Goal: Task Accomplishment & Management: Complete application form

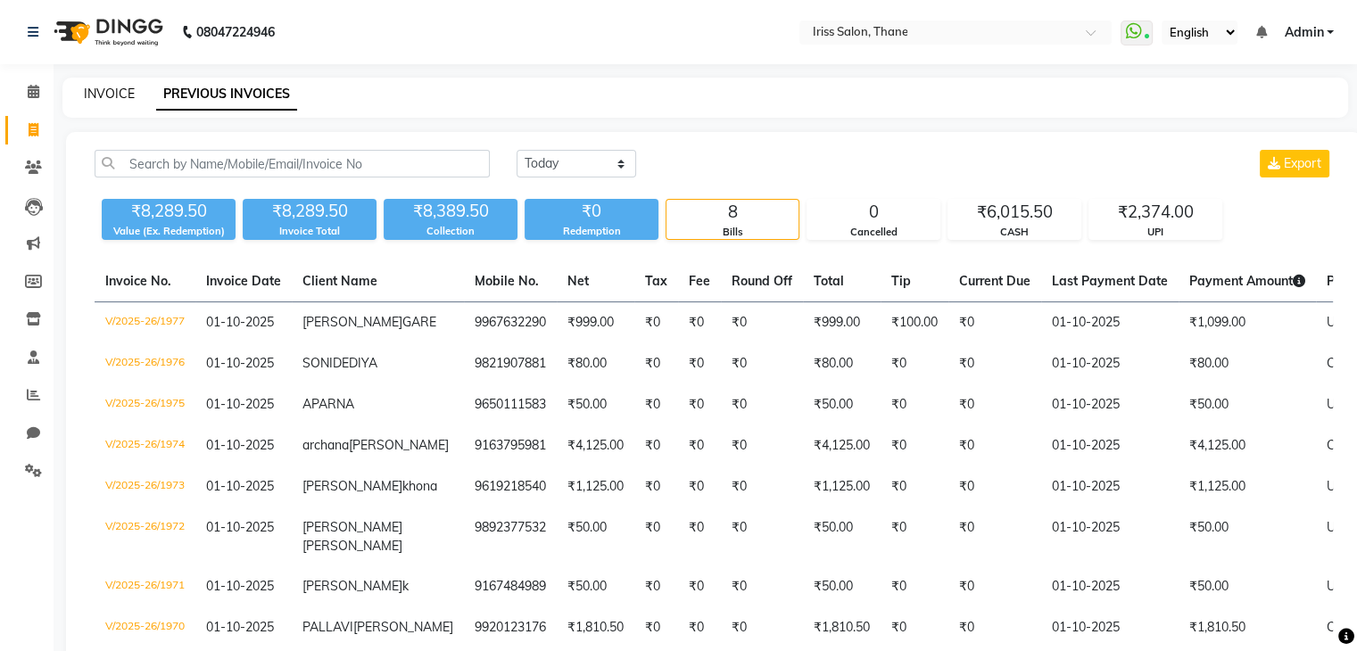
click at [99, 99] on link "INVOICE" at bounding box center [109, 94] width 51 height 16
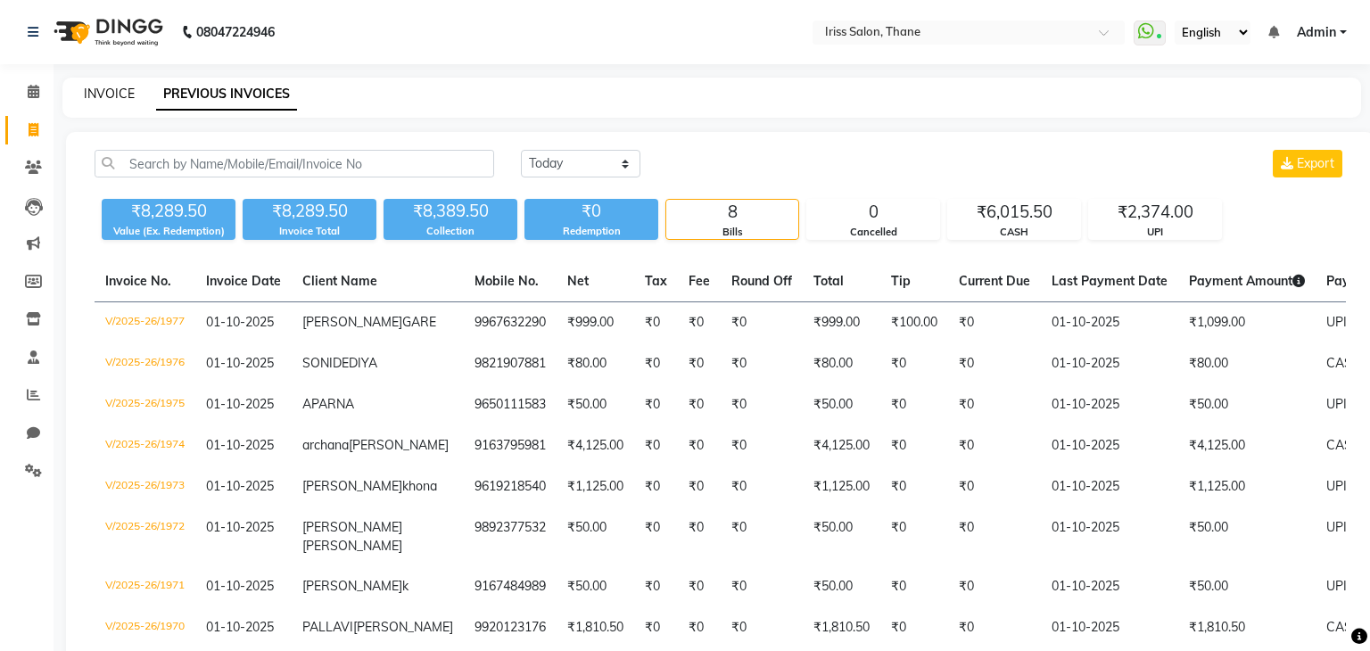
select select "service"
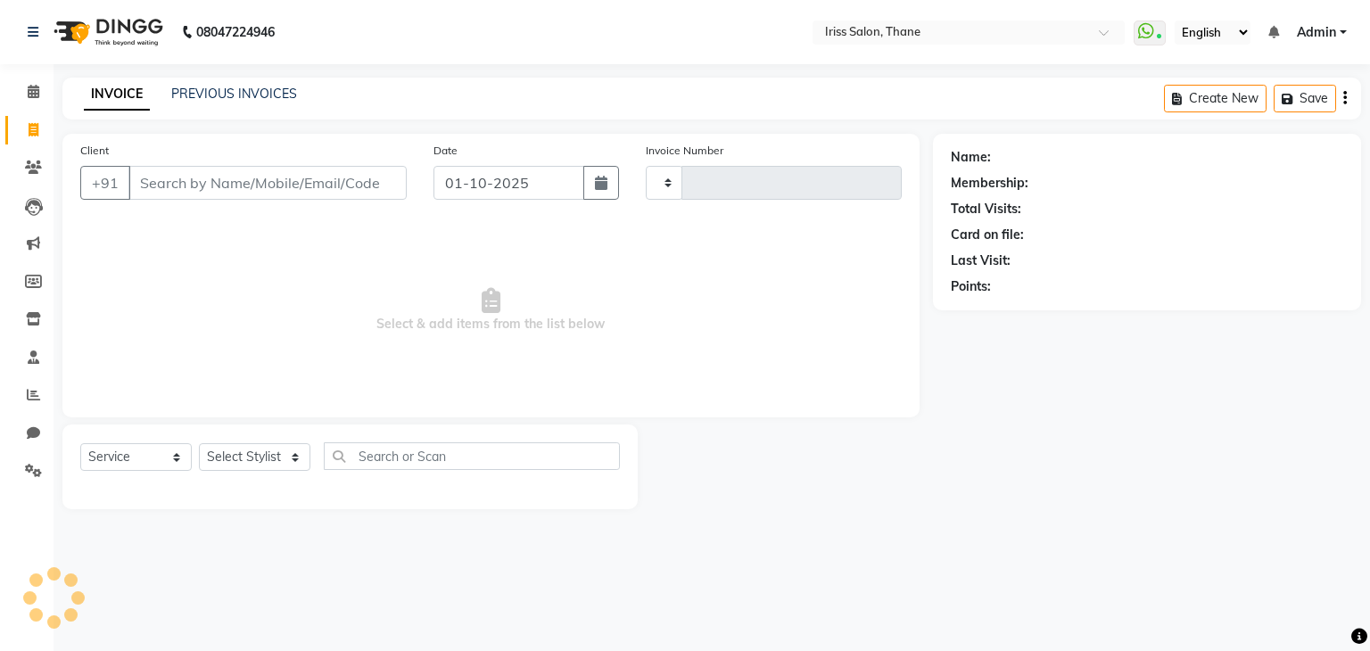
click at [133, 183] on input "Client" at bounding box center [267, 183] width 278 height 34
type input "T"
type input "1978"
select select "7676"
type input "TA"
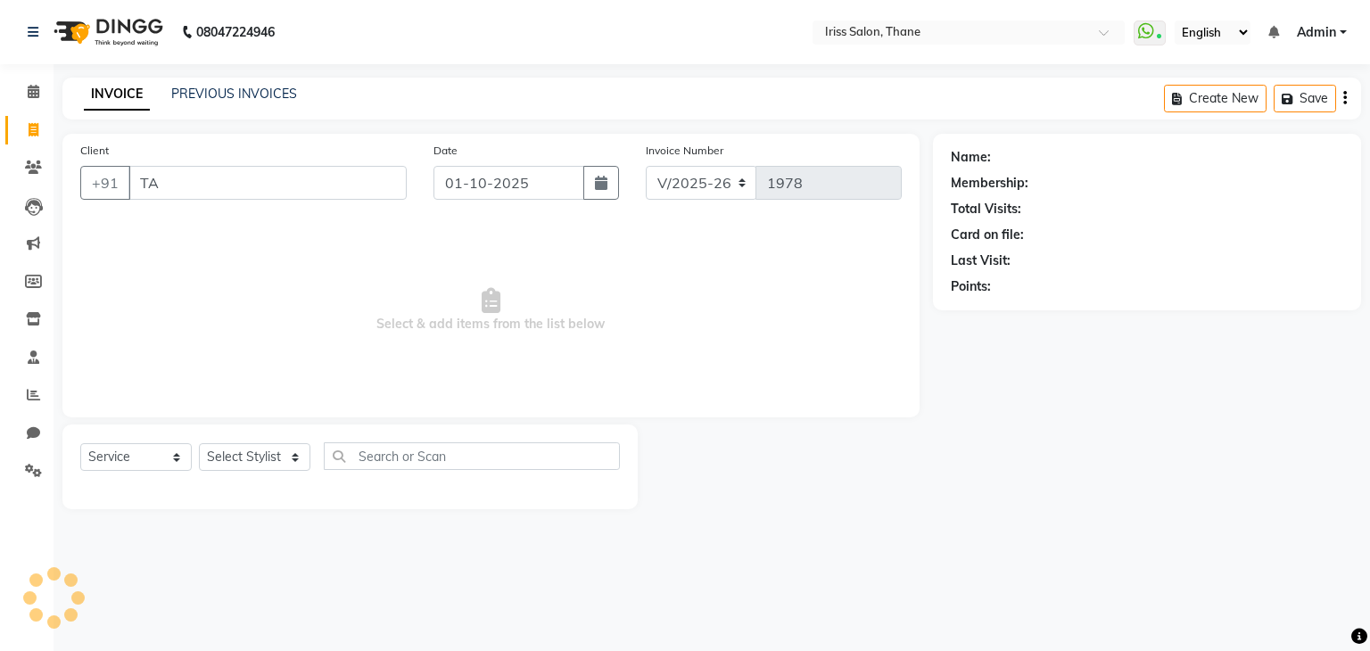
select select "product"
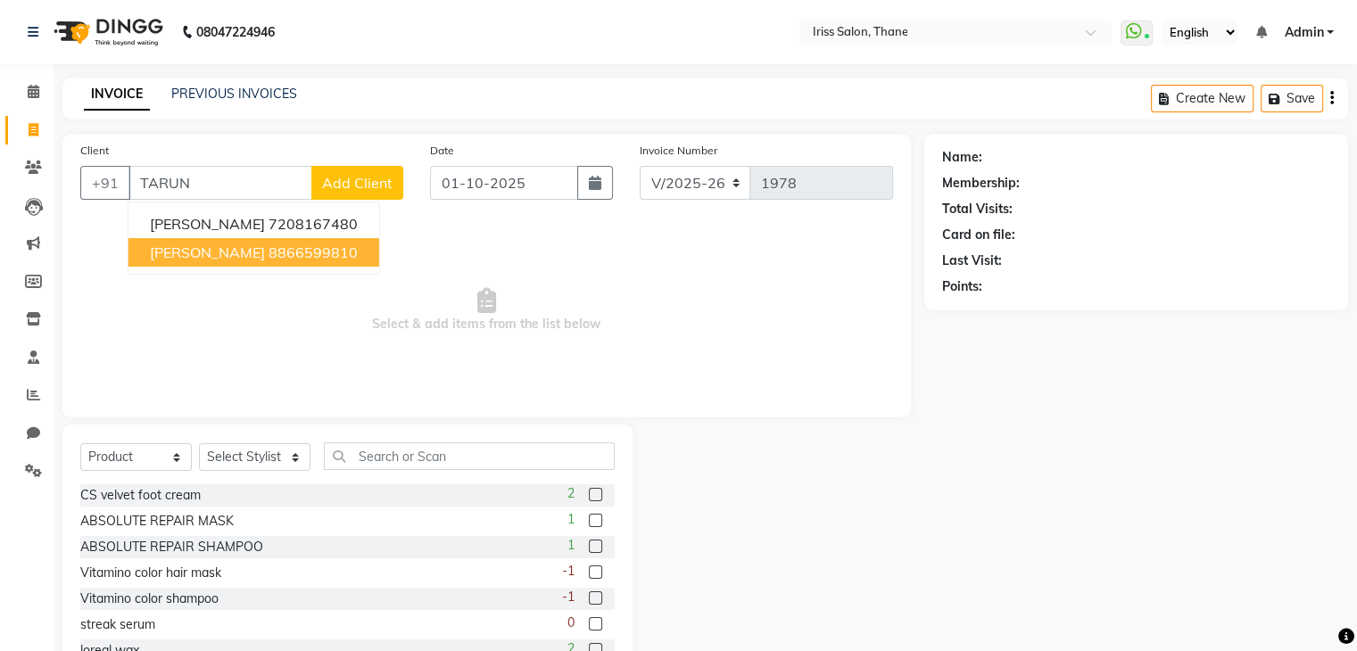
click at [203, 254] on span "[PERSON_NAME]" at bounding box center [207, 252] width 115 height 18
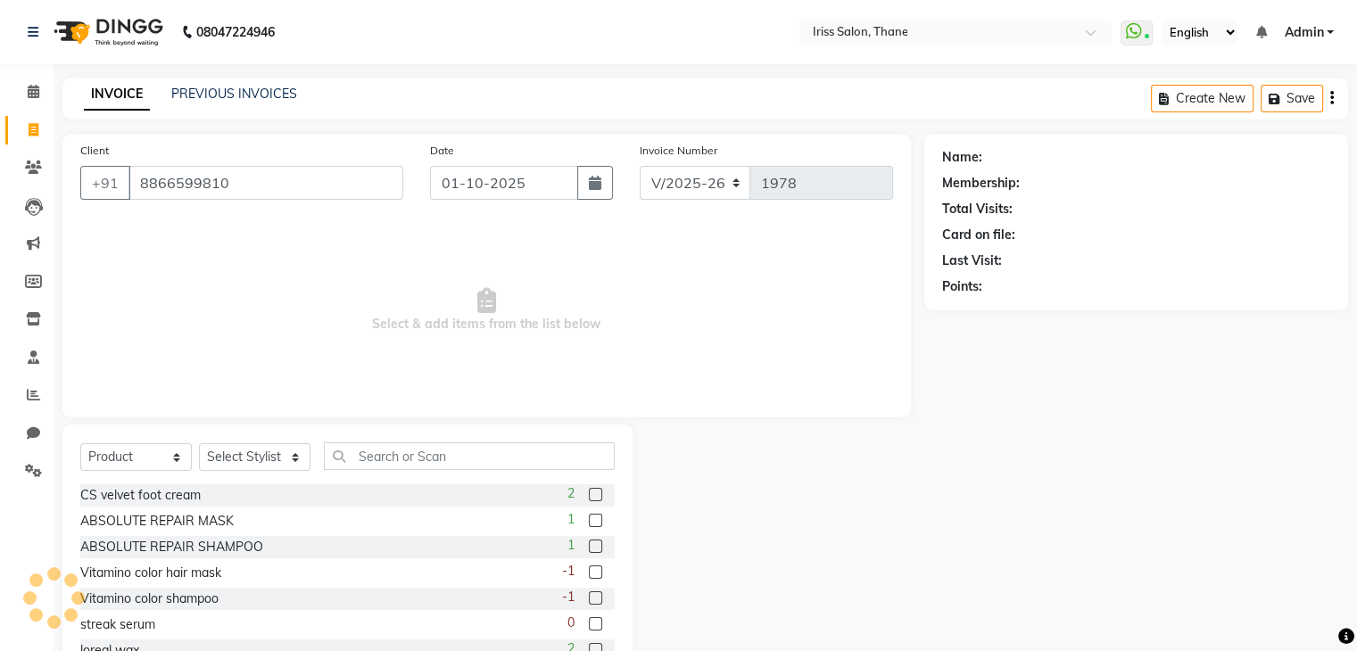
type input "8866599810"
select select "1: Object"
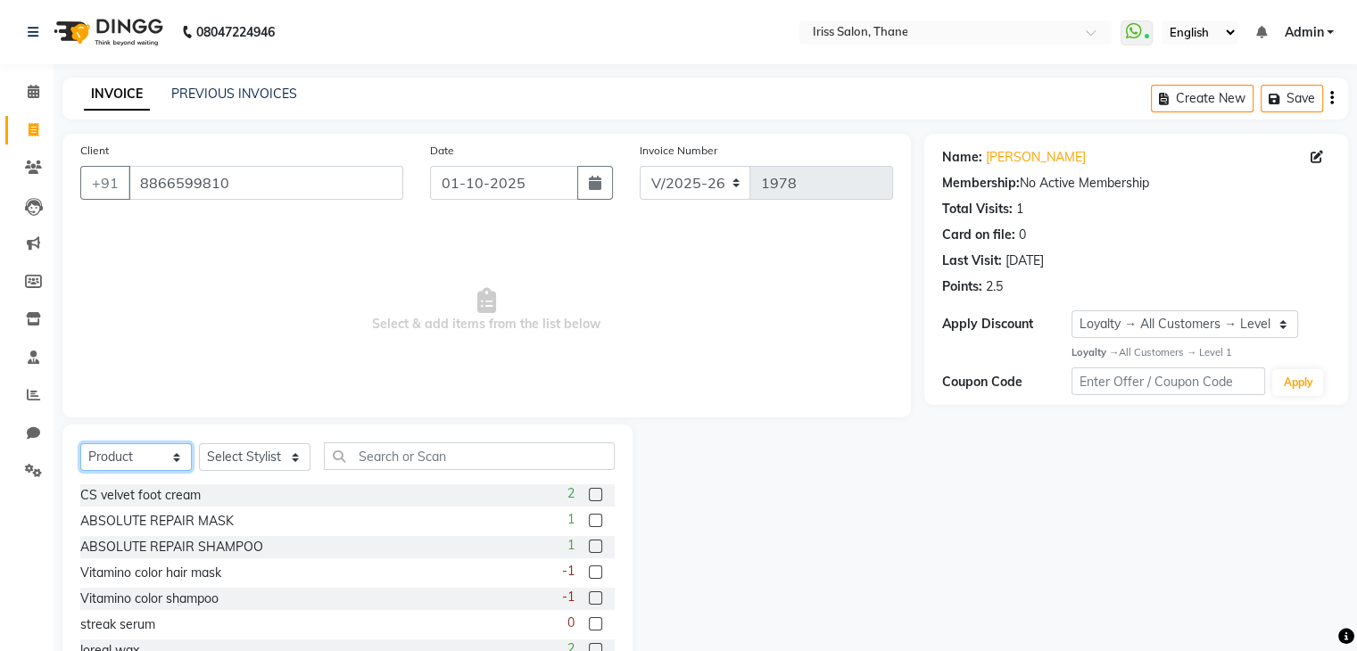
click at [175, 458] on select "Select Service Product Membership Package Voucher Prepaid Gift Card" at bounding box center [135, 457] width 111 height 28
select select "service"
click at [80, 444] on select "Select Service Product Membership Package Voucher Prepaid Gift Card" at bounding box center [135, 457] width 111 height 28
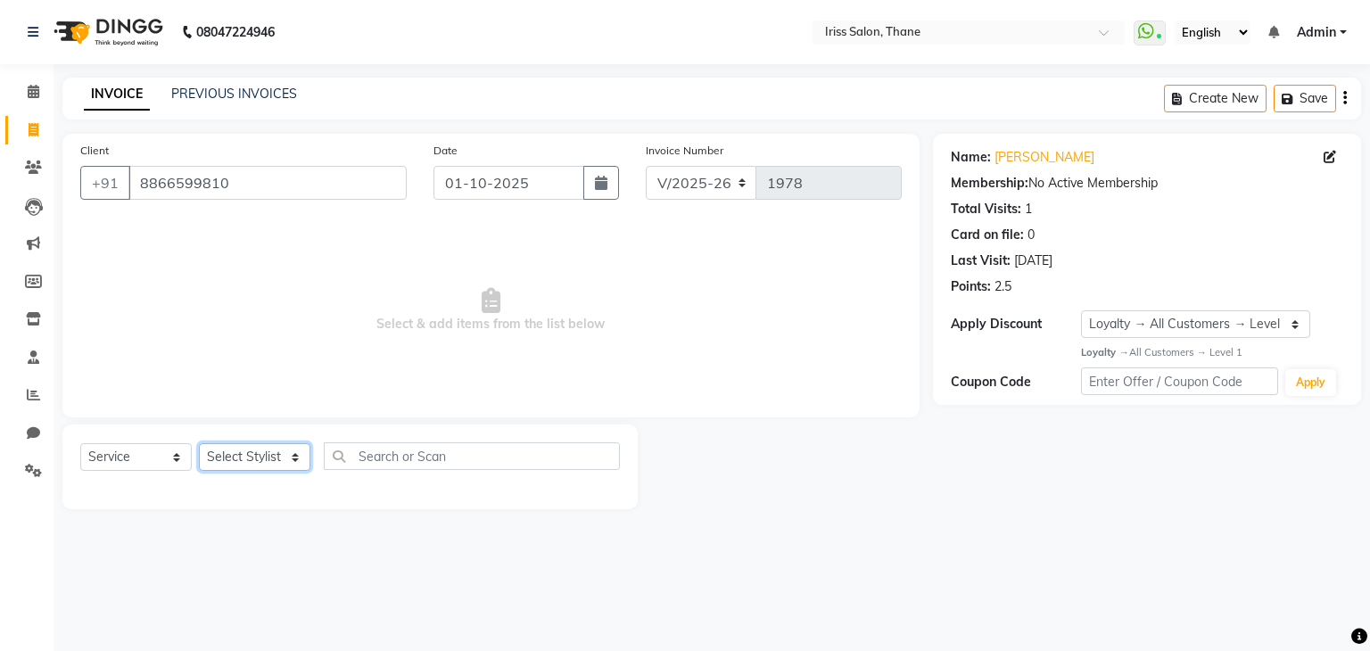
click at [296, 458] on select "Select Stylist Alzeem [PERSON_NAME] [PERSON_NAME] [PERSON_NAME] [PERSON_NAME] […" at bounding box center [254, 457] width 111 height 28
select select "67966"
click at [199, 444] on select "Select Stylist Alzeem [PERSON_NAME] [PERSON_NAME] [PERSON_NAME] [PERSON_NAME] […" at bounding box center [254, 457] width 111 height 28
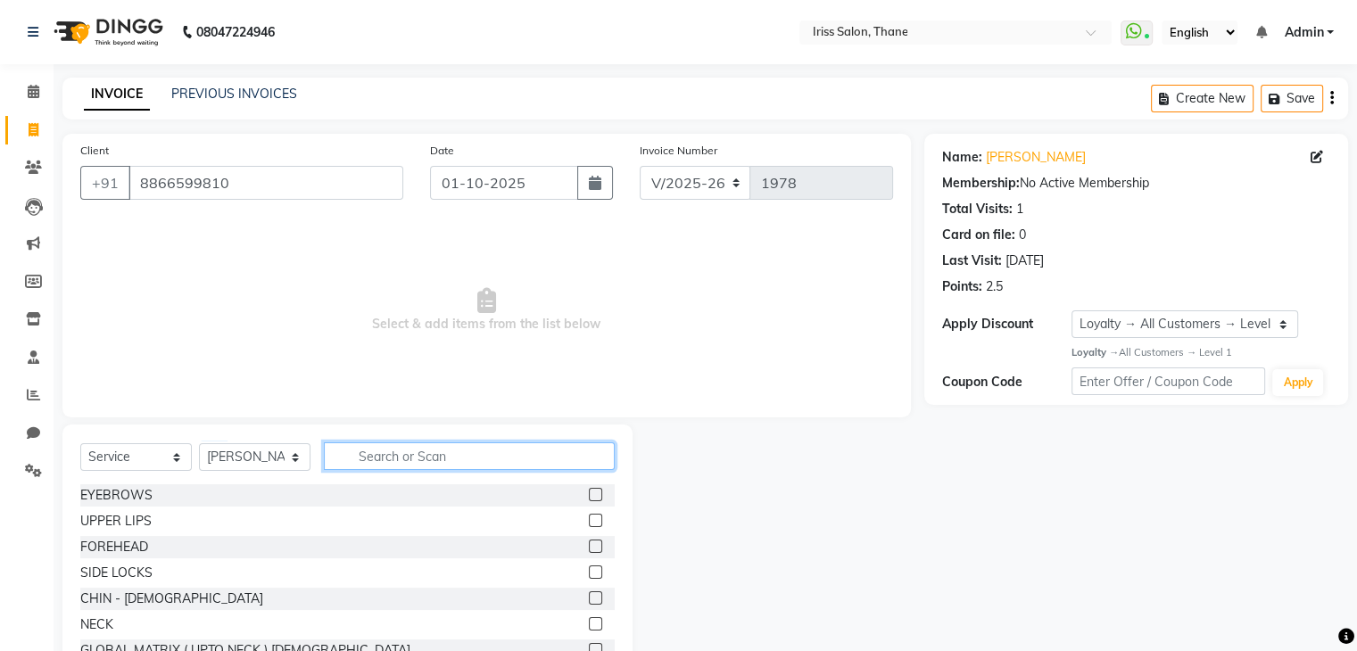
click at [424, 463] on input "text" at bounding box center [469, 456] width 291 height 28
click at [353, 463] on input "text" at bounding box center [469, 456] width 291 height 28
click at [350, 463] on input "text" at bounding box center [469, 456] width 291 height 28
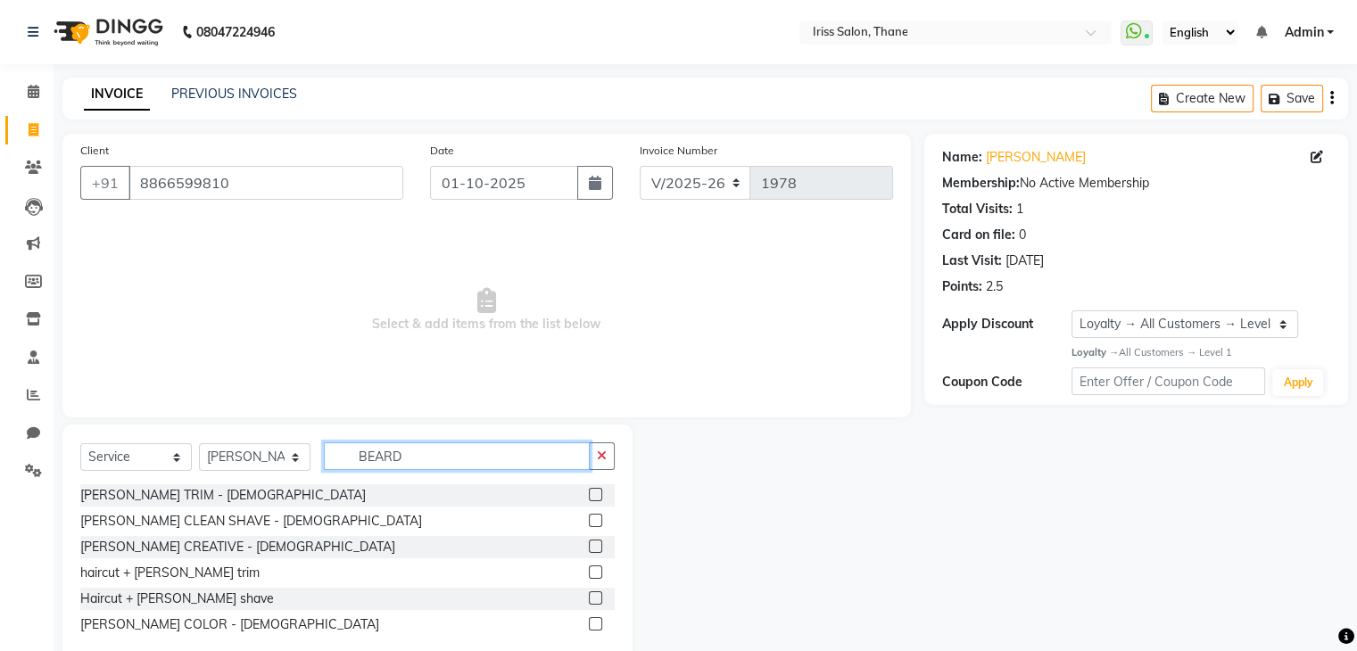
type input "BEARD"
click at [594, 517] on label at bounding box center [595, 520] width 13 height 13
click at [594, 517] on input "checkbox" at bounding box center [595, 522] width 12 height 12
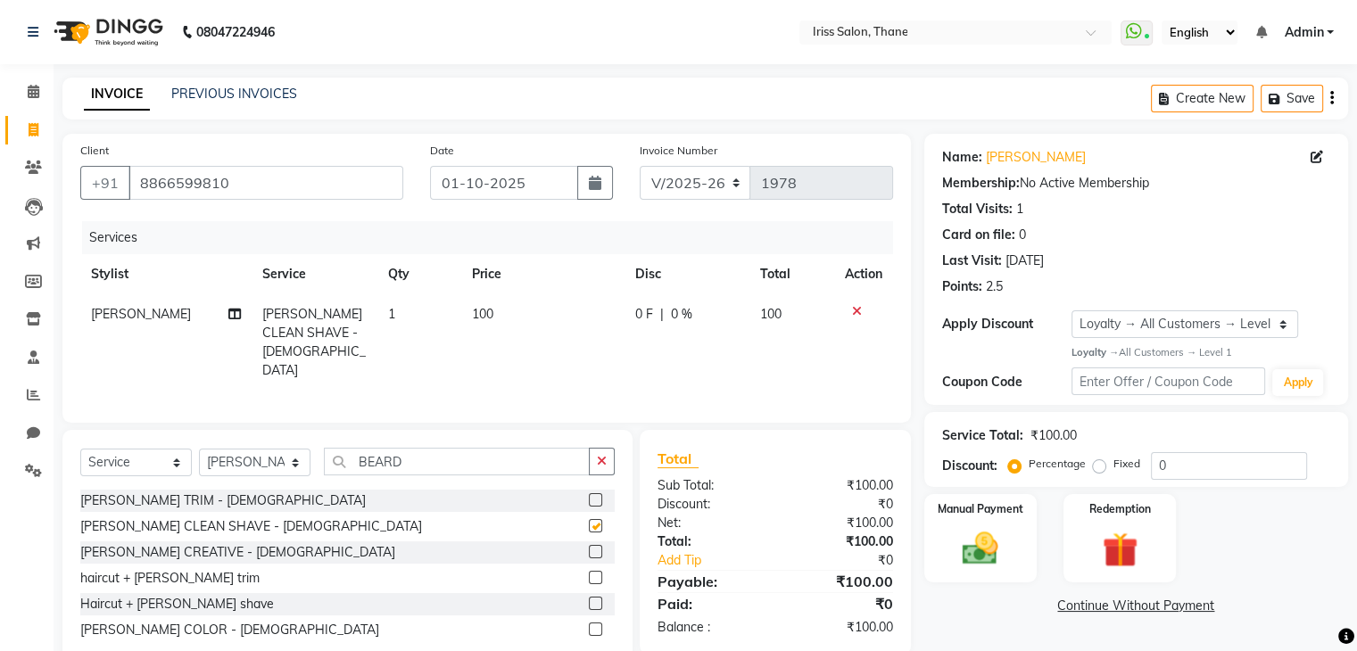
checkbox input "false"
click at [417, 466] on input "BEARD" at bounding box center [457, 462] width 266 height 28
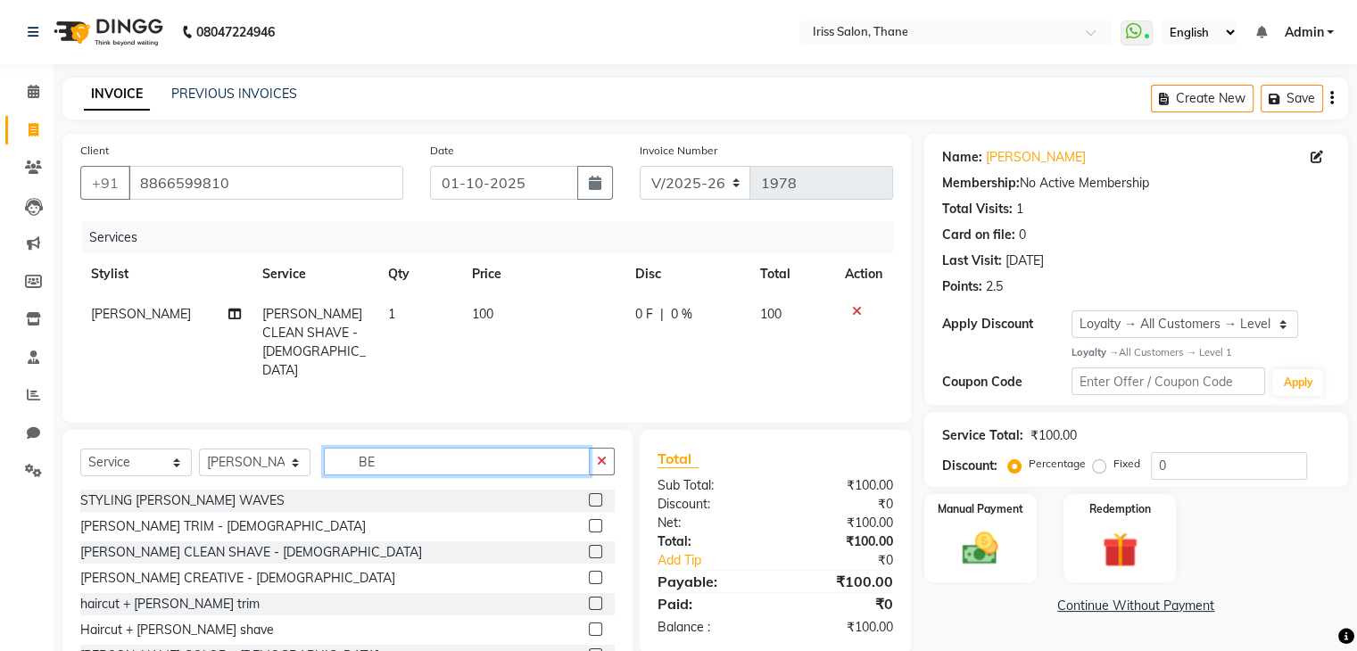
type input "B"
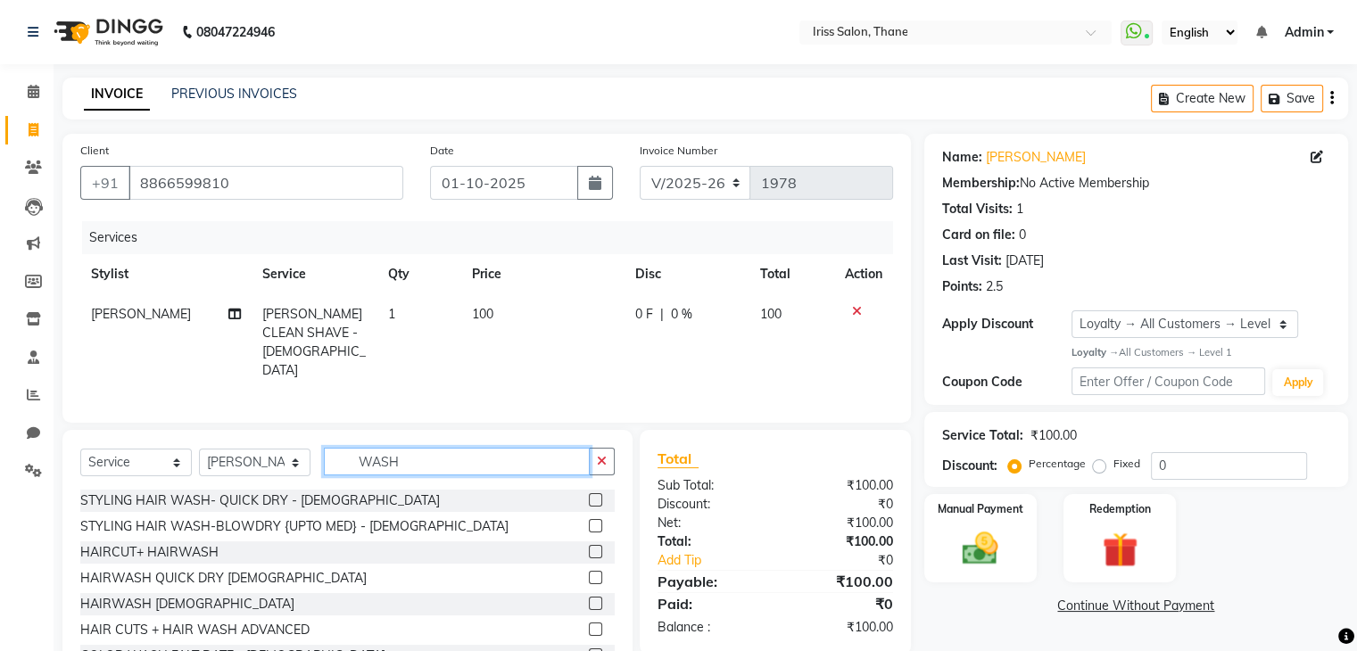
scroll to position [54, 0]
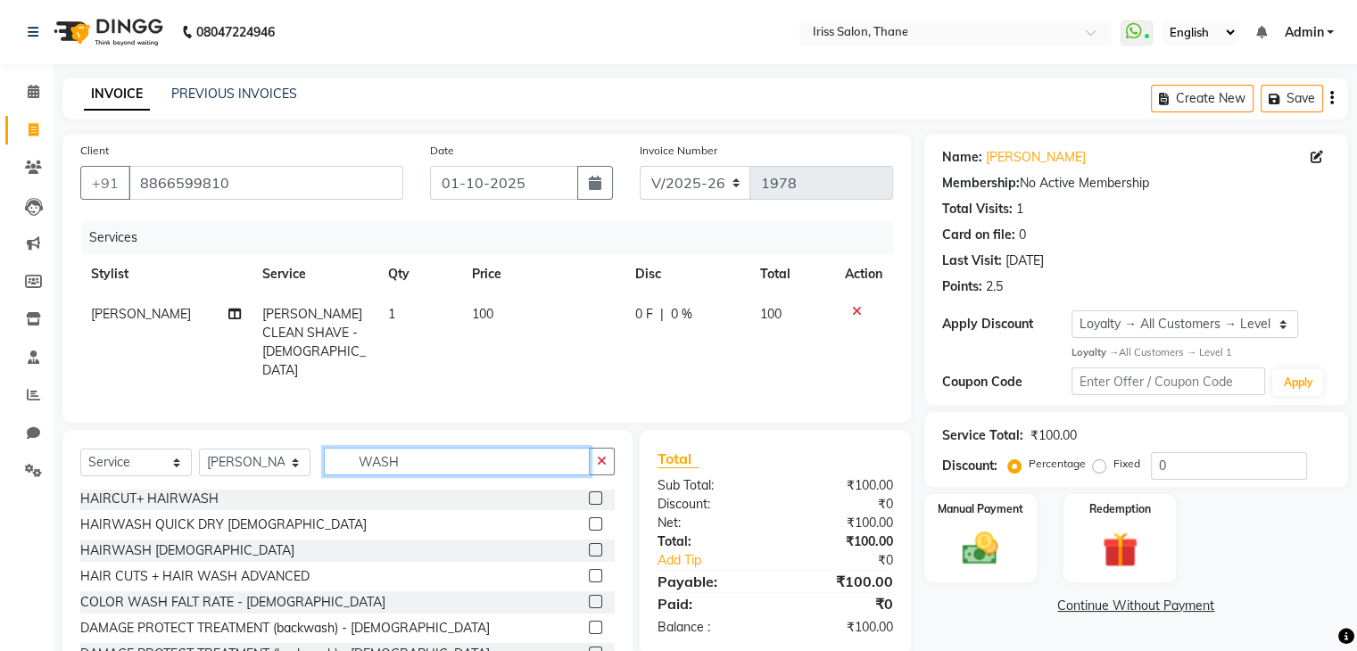
type input "WASH"
click at [589, 518] on label at bounding box center [595, 523] width 13 height 13
click at [589, 519] on input "checkbox" at bounding box center [595, 525] width 12 height 12
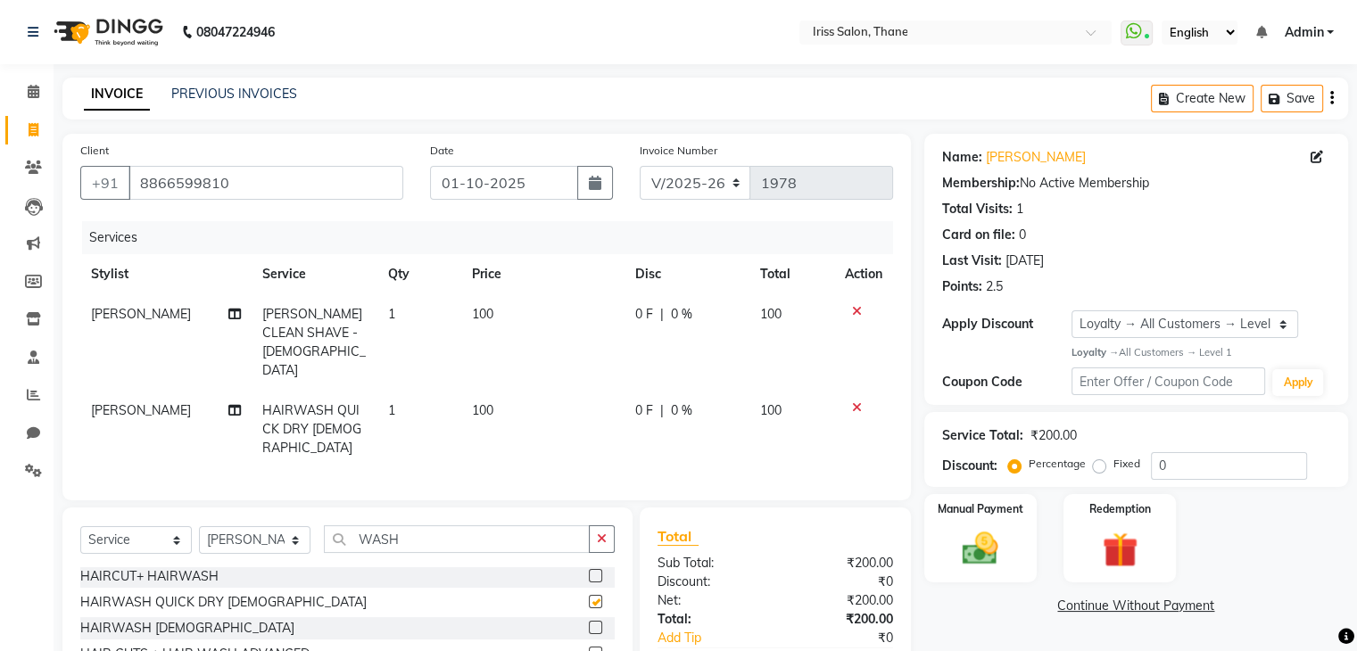
checkbox input "false"
click at [960, 549] on img at bounding box center [980, 548] width 60 height 43
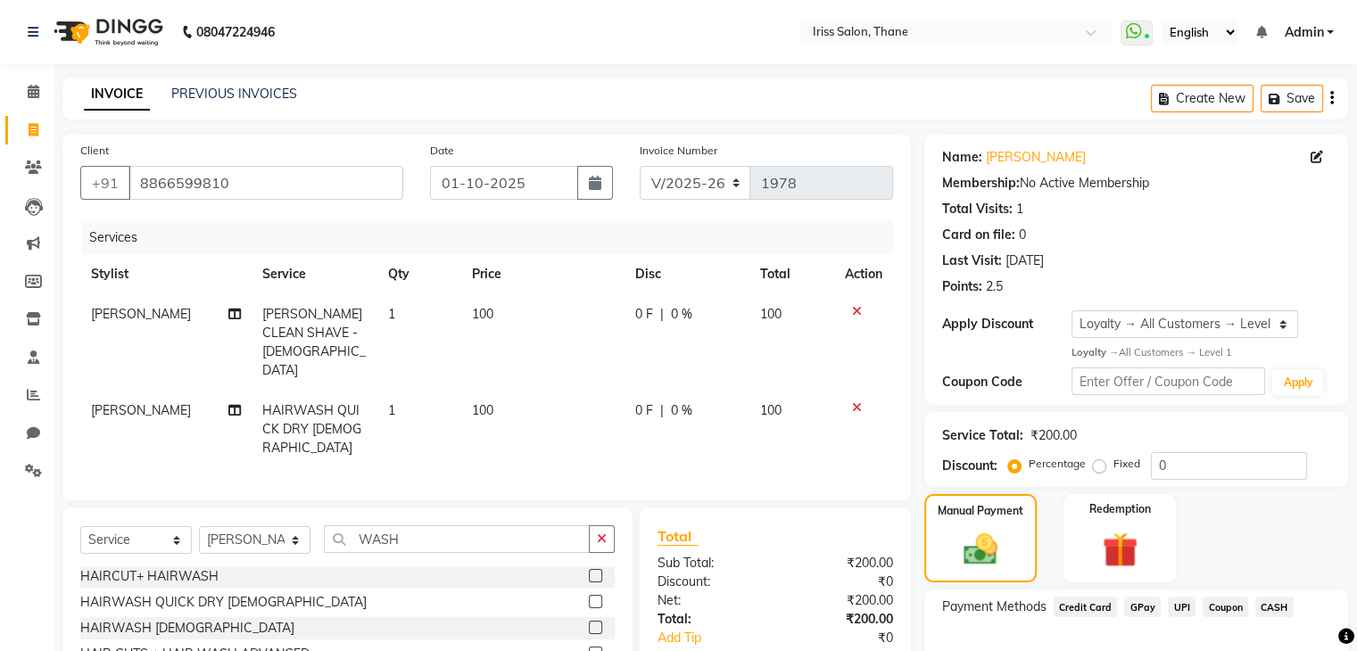
click at [1270, 605] on span "CASH" at bounding box center [1274, 607] width 38 height 21
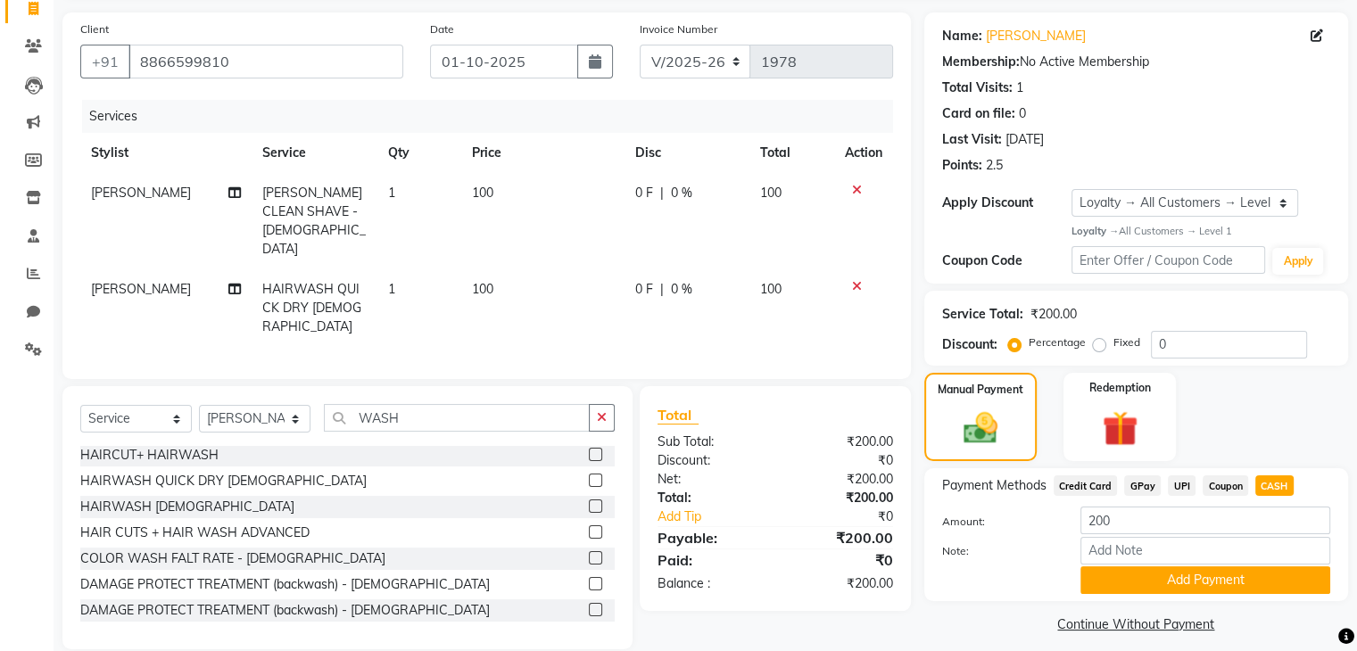
scroll to position [136, 0]
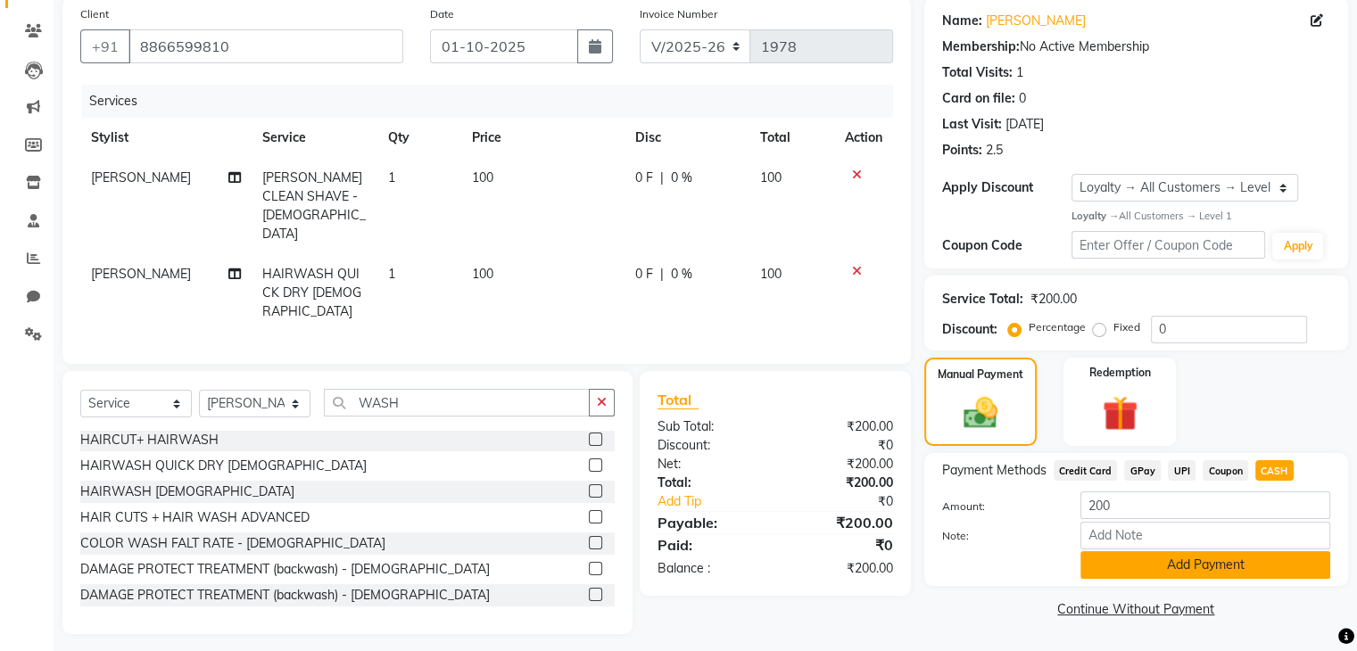
click at [1193, 567] on button "Add Payment" at bounding box center [1205, 565] width 250 height 28
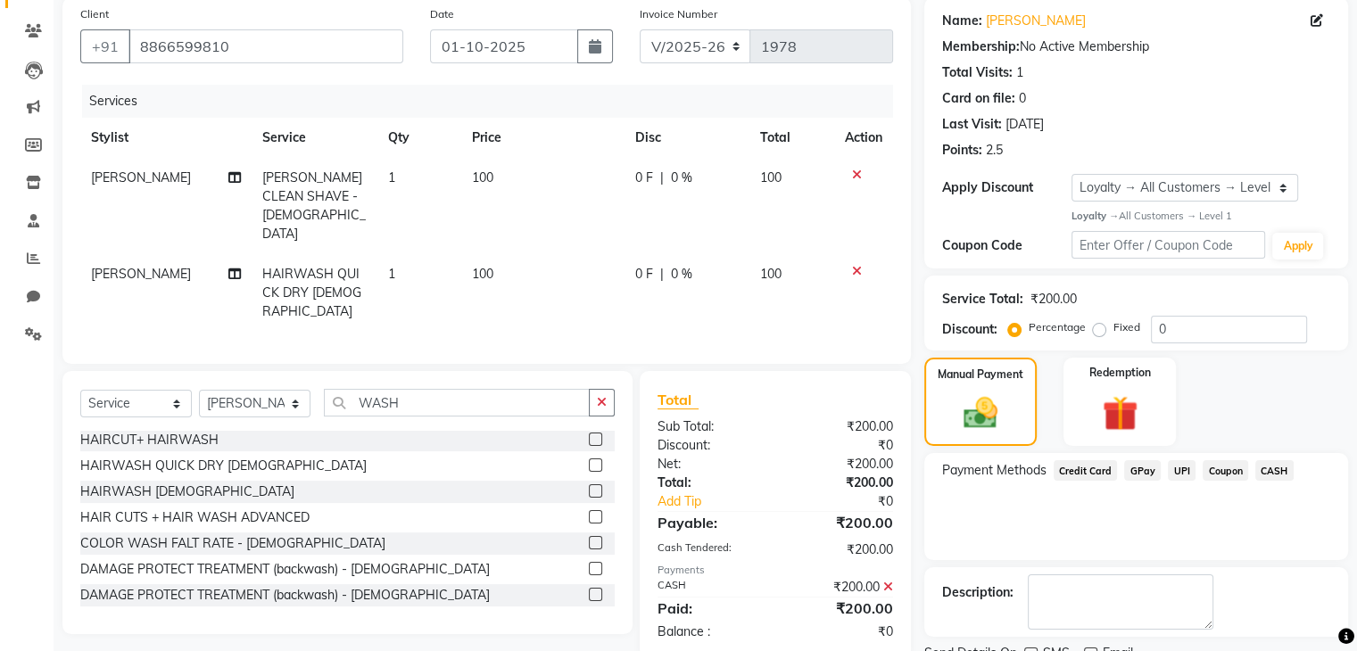
scroll to position [218, 0]
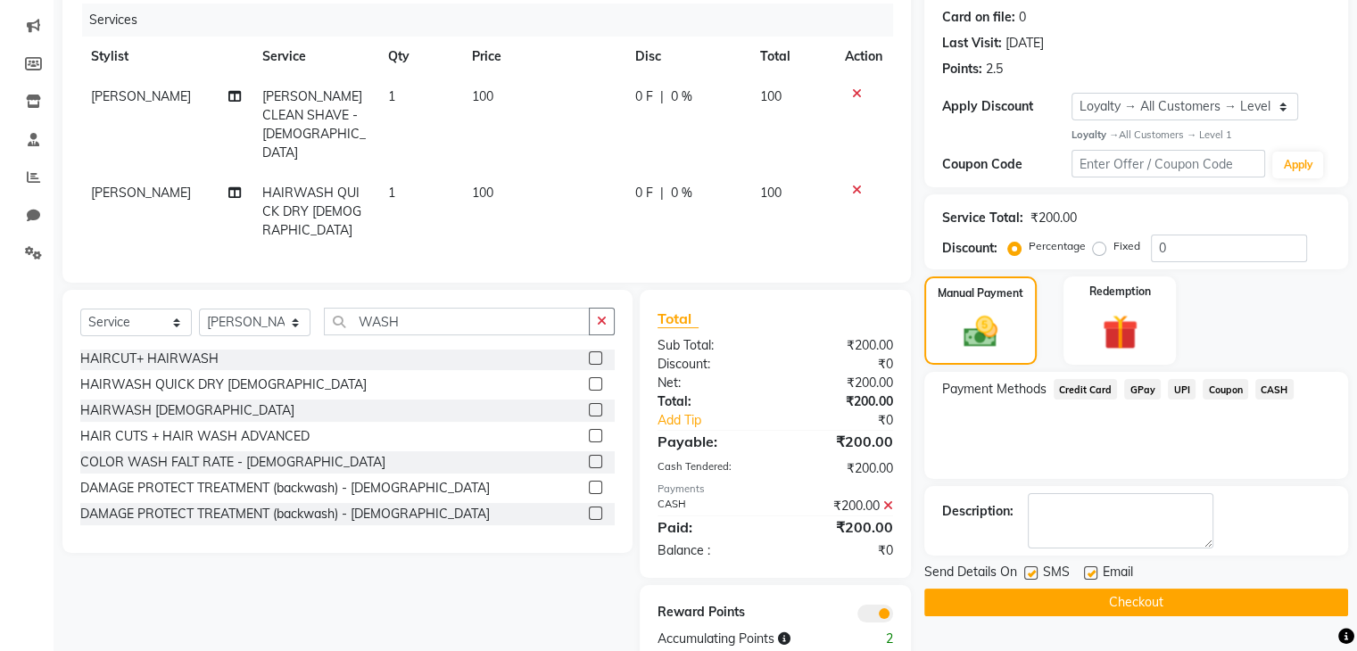
click at [1158, 598] on button "Checkout" at bounding box center [1136, 603] width 424 height 28
